Goal: Transaction & Acquisition: Subscribe to service/newsletter

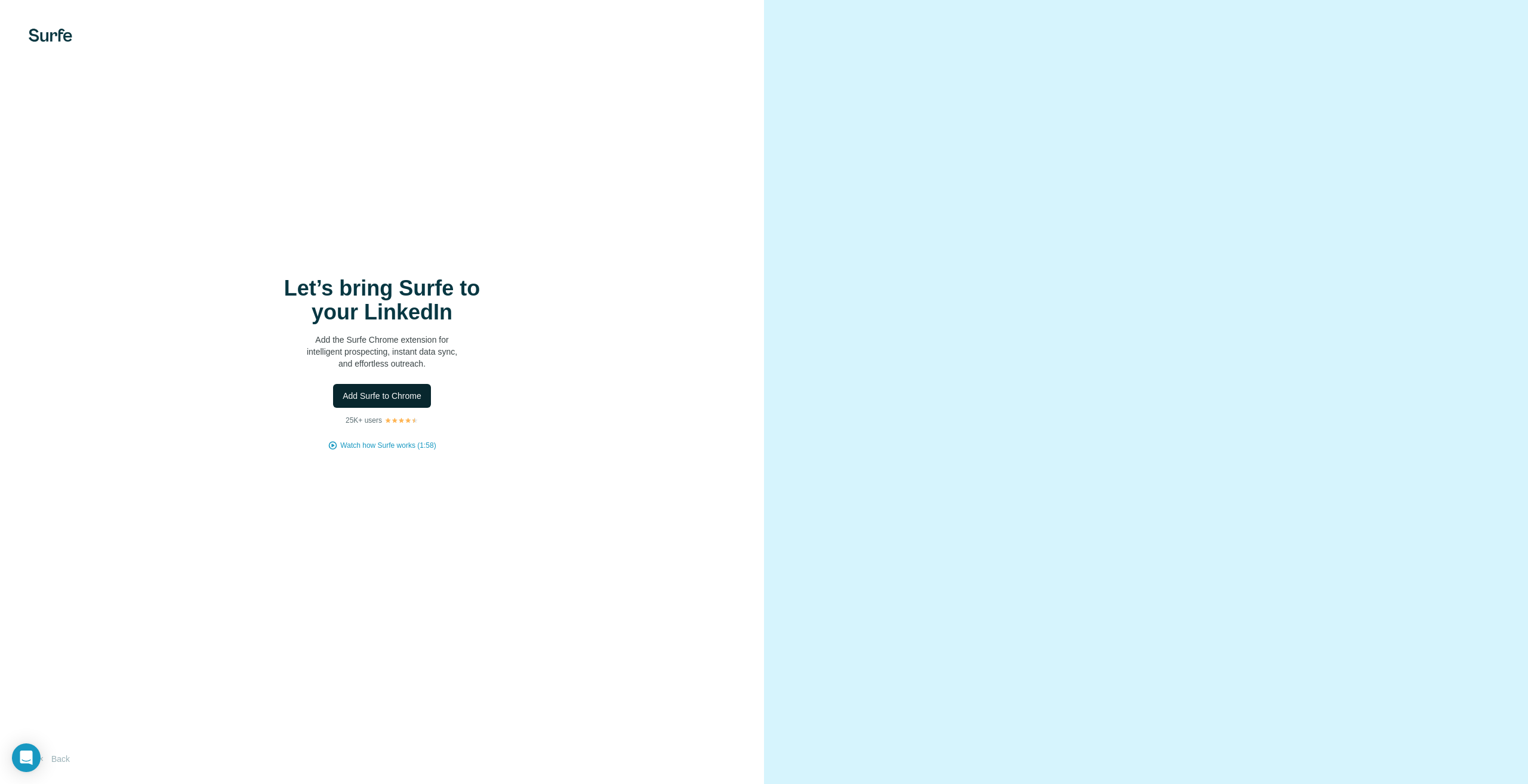
click at [391, 393] on span "Add Surfe to Chrome" at bounding box center [383, 396] width 79 height 12
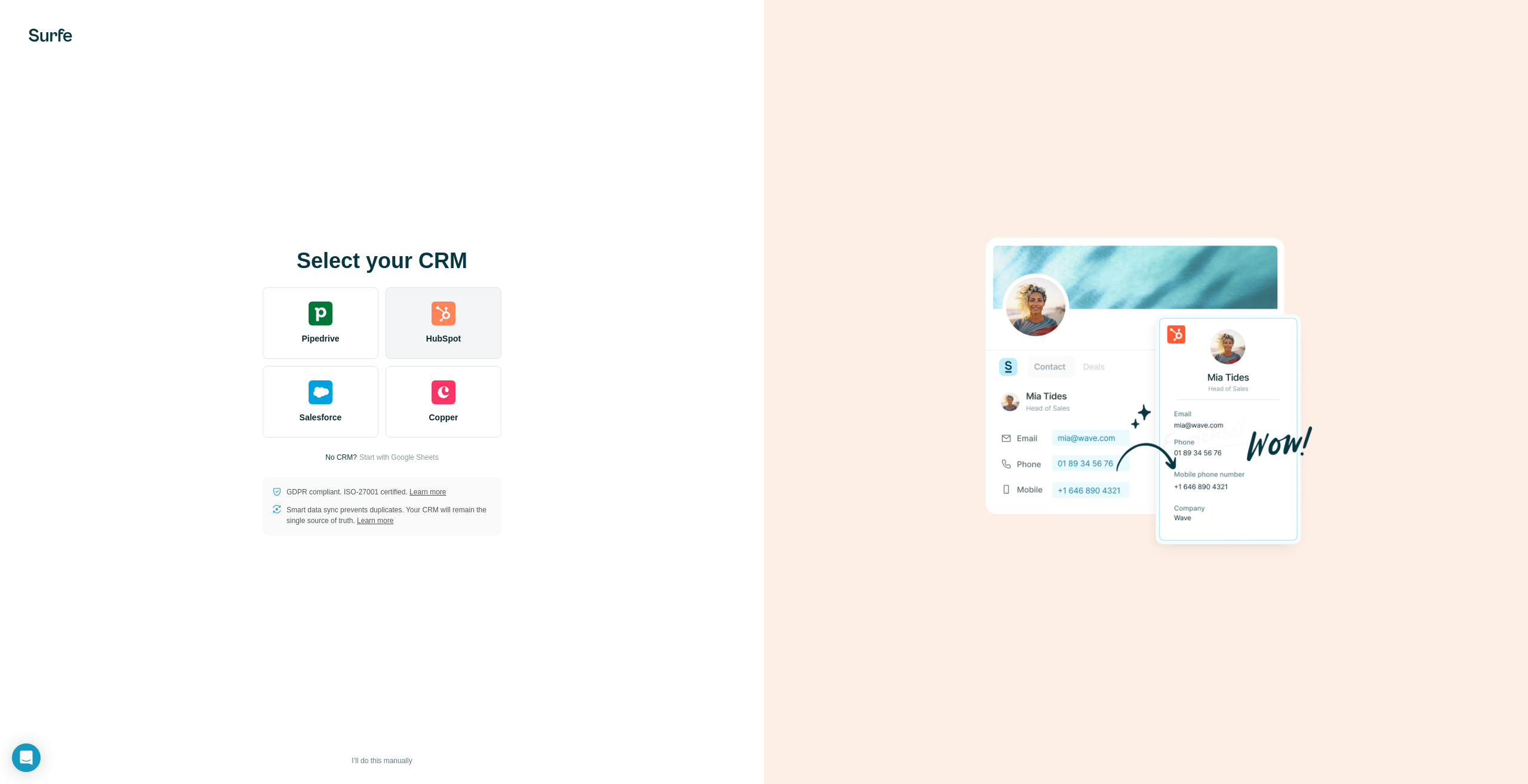
click at [447, 323] on img at bounding box center [443, 313] width 24 height 24
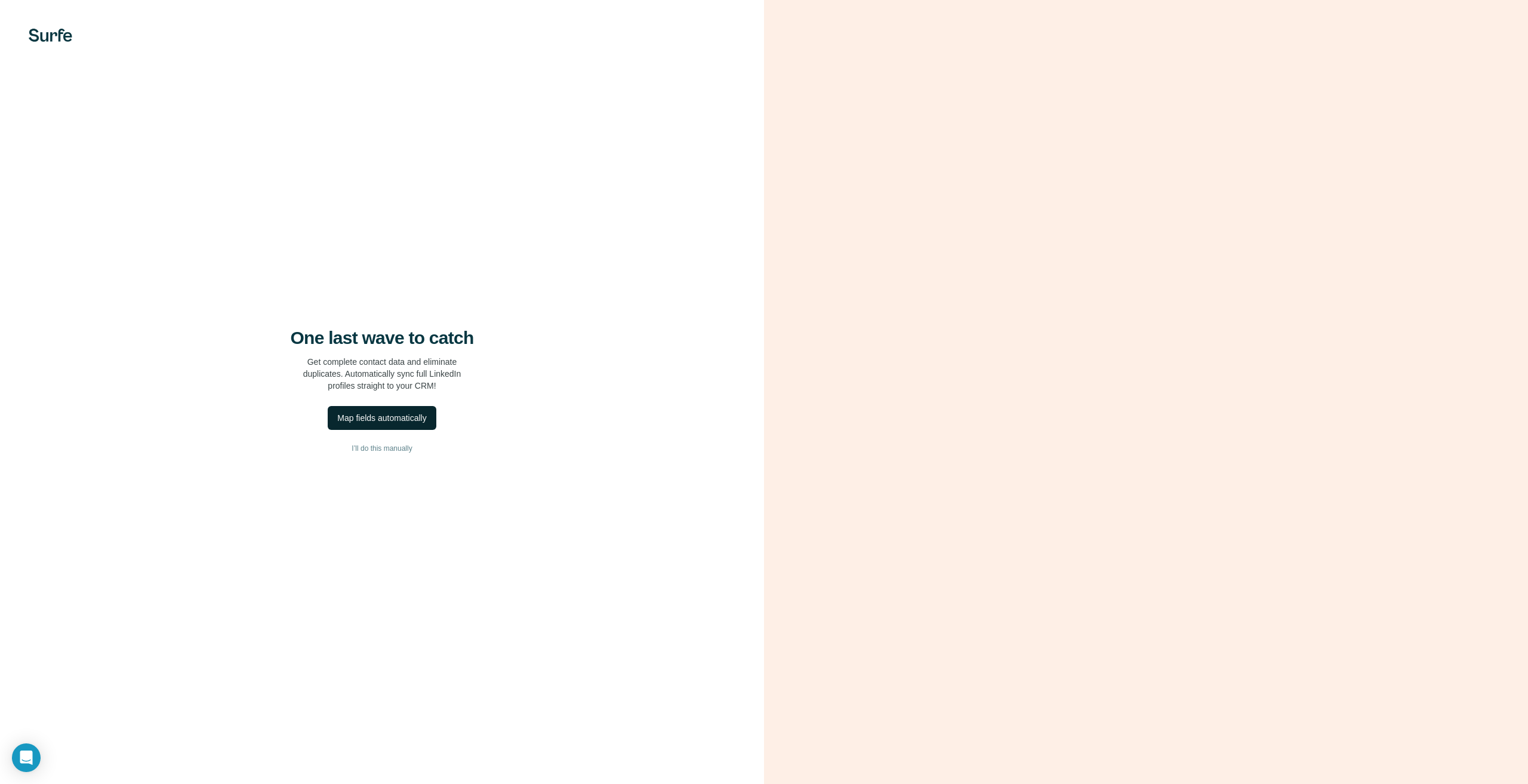
click at [388, 417] on div "Map fields automatically" at bounding box center [381, 418] width 89 height 12
